Goal: Navigation & Orientation: Find specific page/section

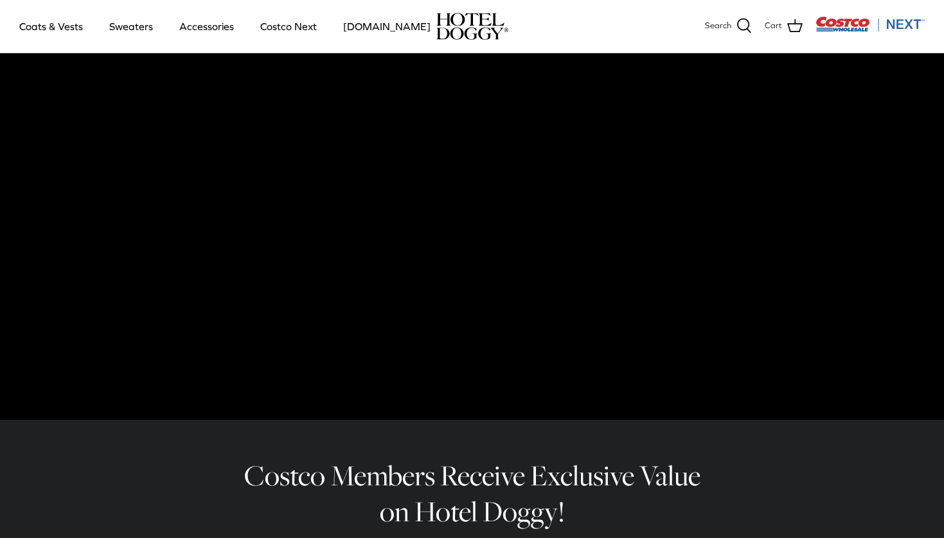
scroll to position [53, 0]
click at [139, 28] on link "Sweaters" at bounding box center [131, 26] width 67 height 44
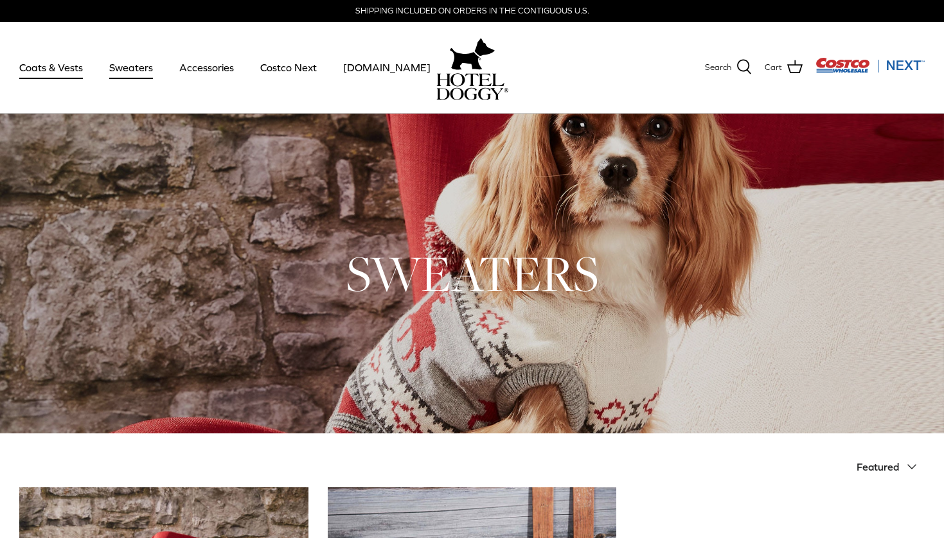
click at [76, 66] on link "Coats & Vests" at bounding box center [51, 68] width 87 height 44
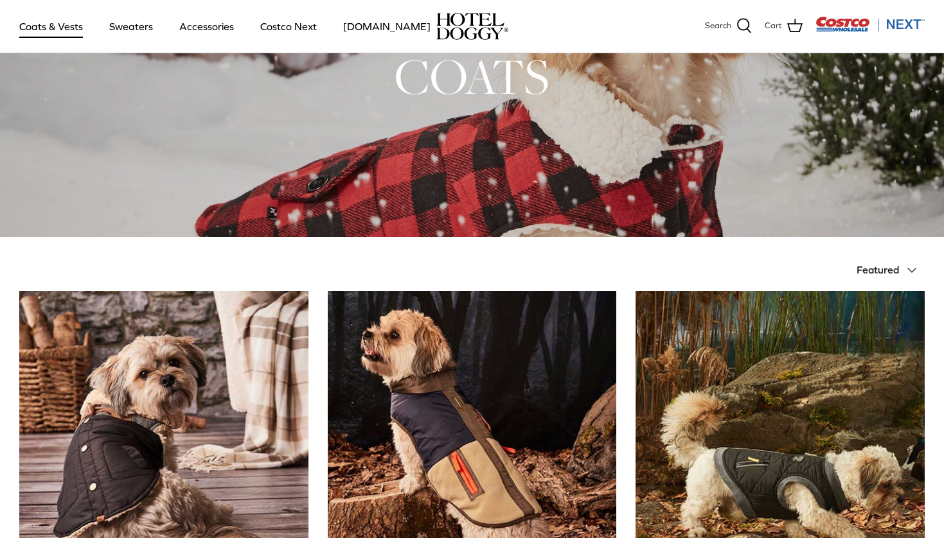
scroll to position [58, 0]
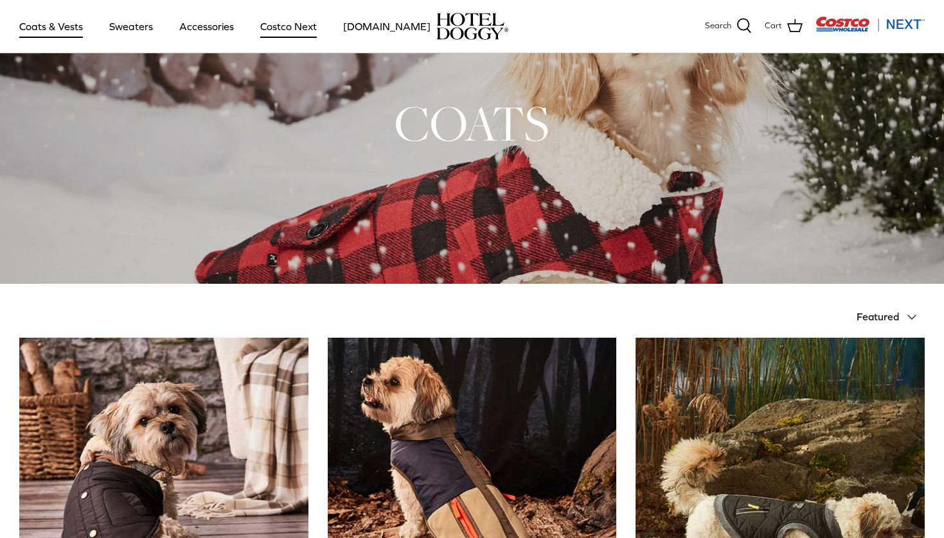
click at [270, 31] on link "Costco Next" at bounding box center [289, 26] width 80 height 44
click at [218, 29] on link "Accessories" at bounding box center [207, 26] width 78 height 44
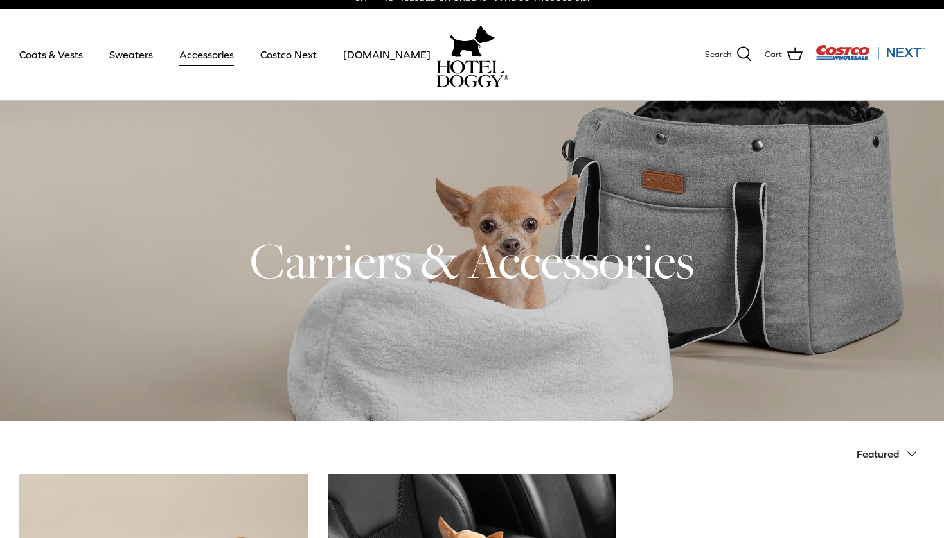
scroll to position [26, 0]
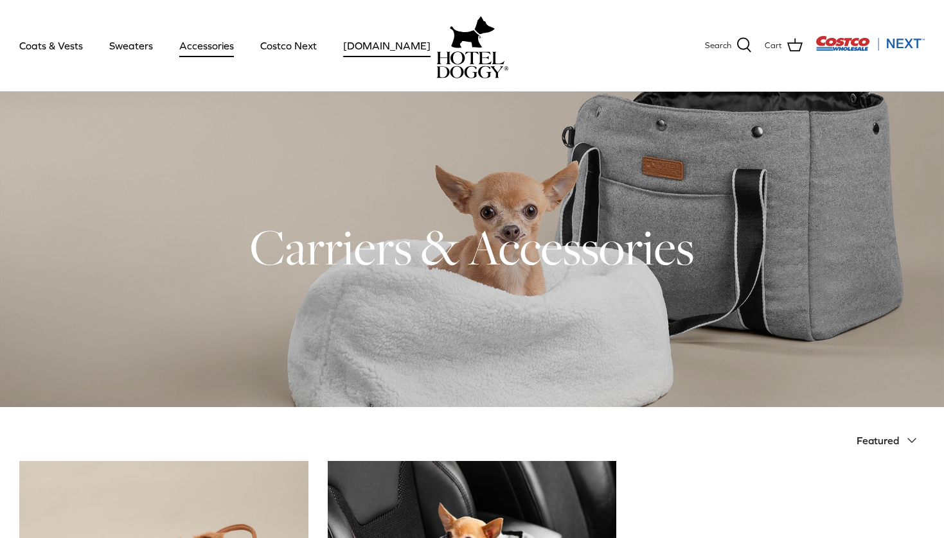
click at [376, 41] on link "[DOMAIN_NAME]" at bounding box center [386, 46] width 110 height 44
